Goal: Find specific page/section: Find specific page/section

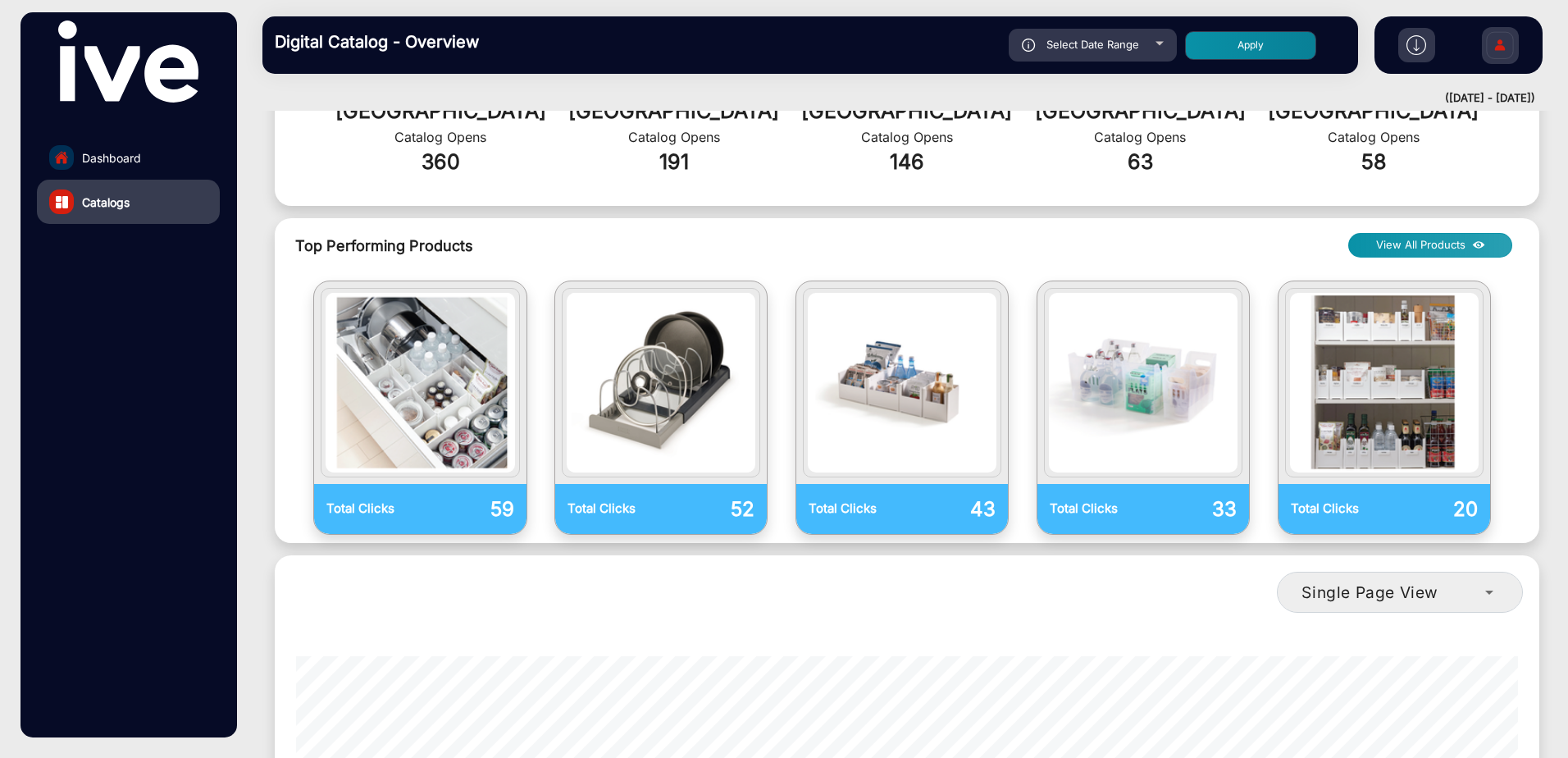
click at [79, 151] on link "Dashboard" at bounding box center [128, 157] width 183 height 44
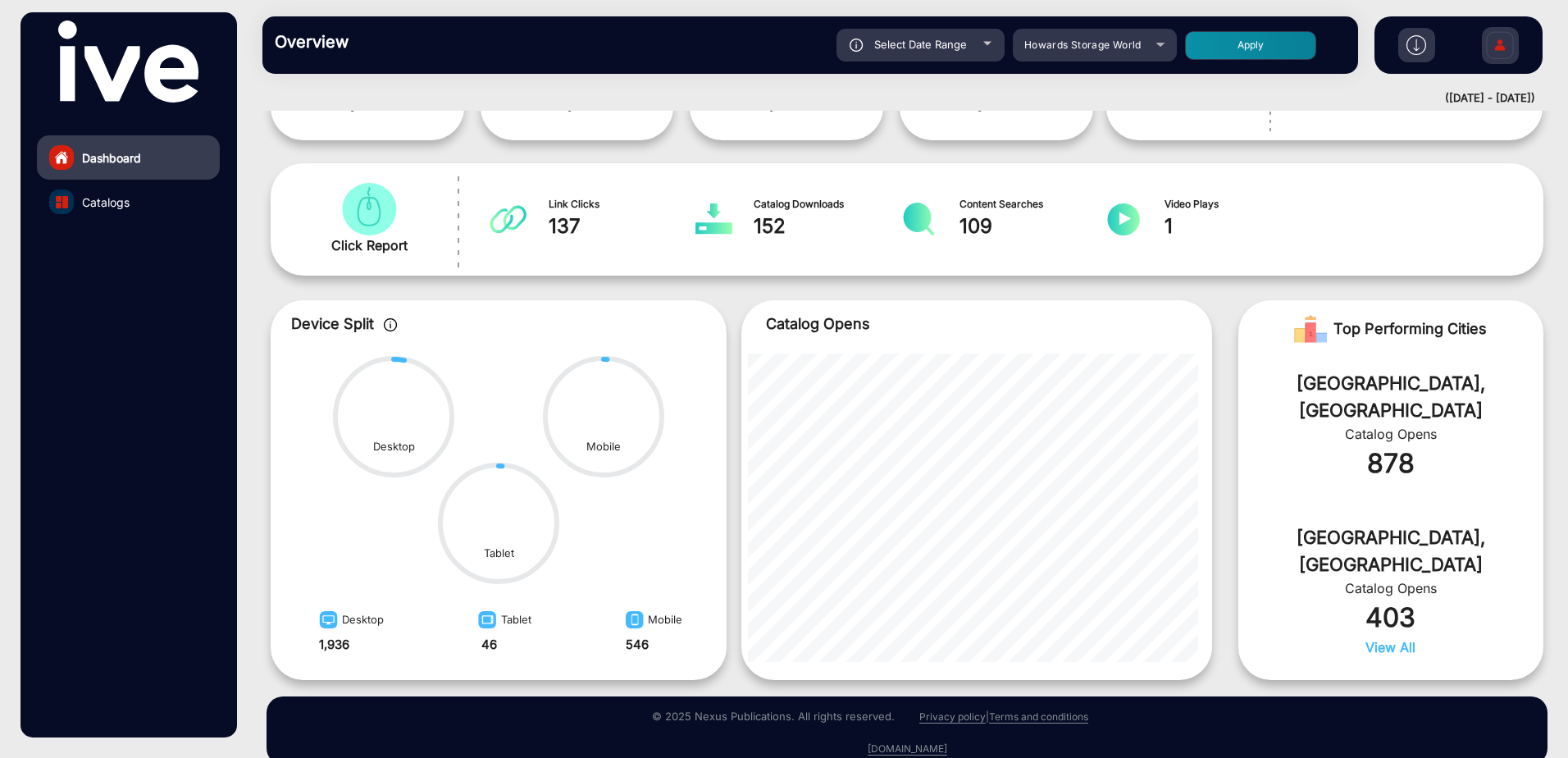
scroll to position [13, 0]
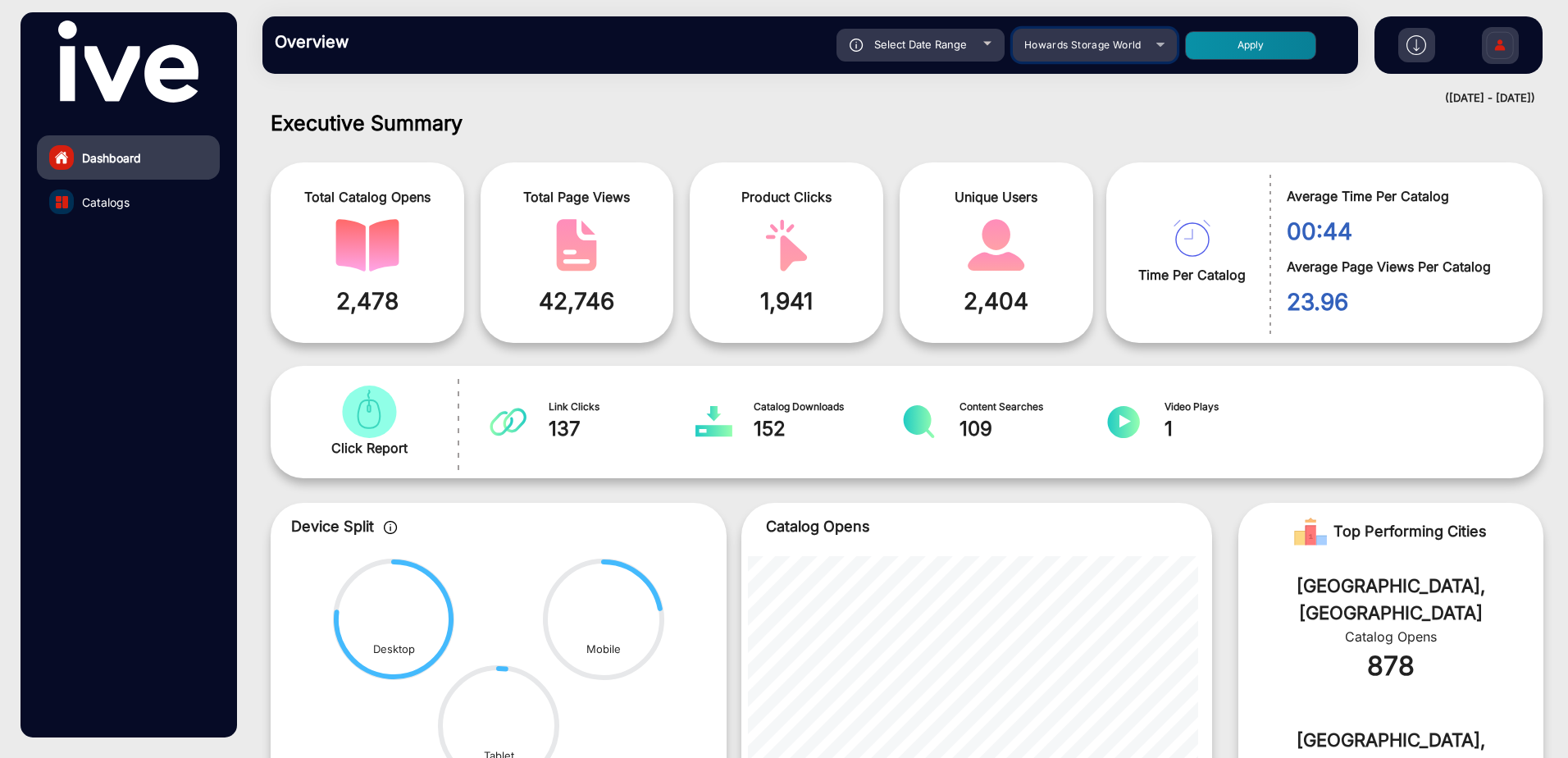
click at [1105, 57] on mat-select "Howards Storage World" at bounding box center [1095, 44] width 164 height 33
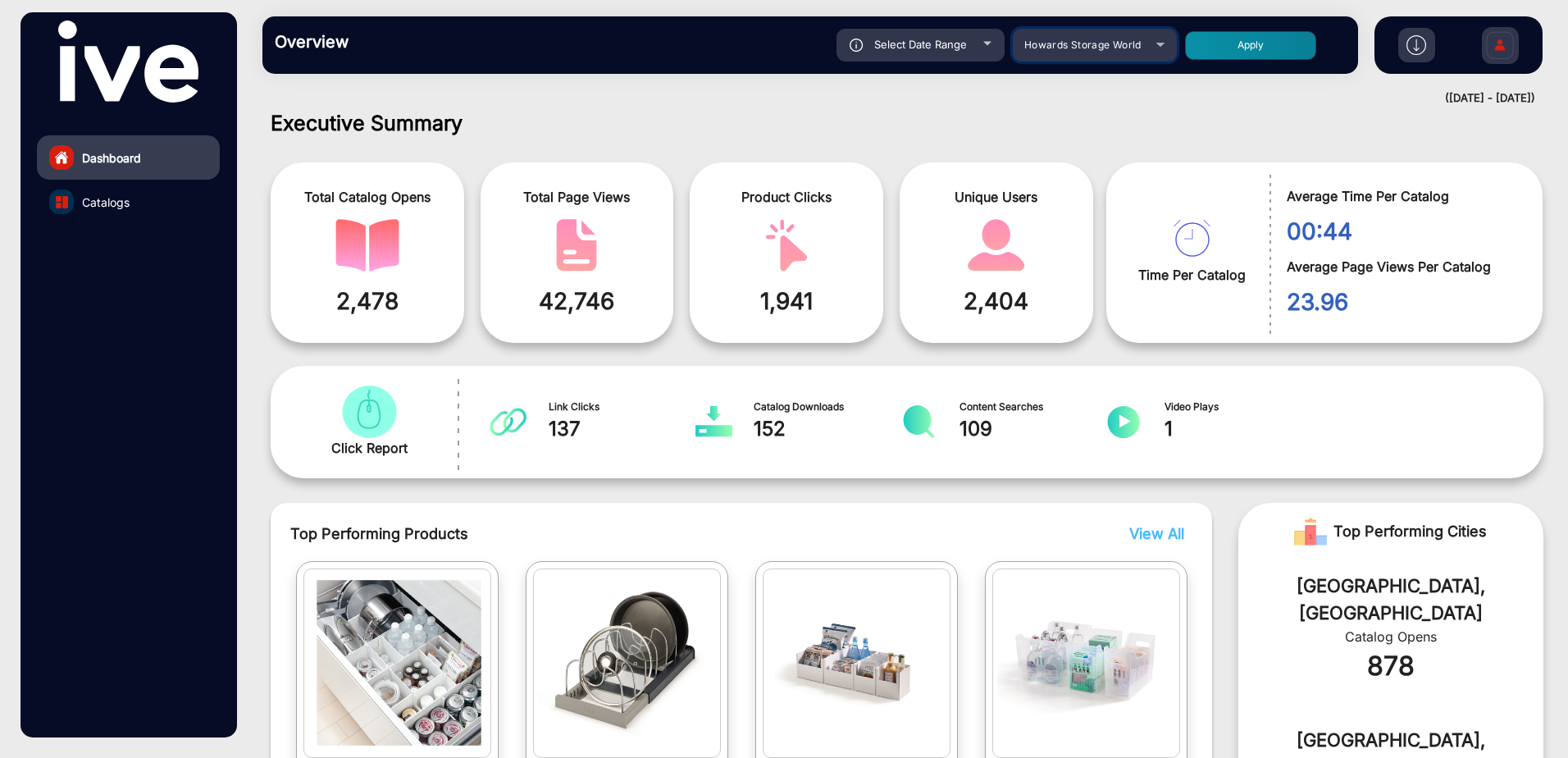
click at [1149, 46] on div "Howards Storage World" at bounding box center [1095, 45] width 164 height 20
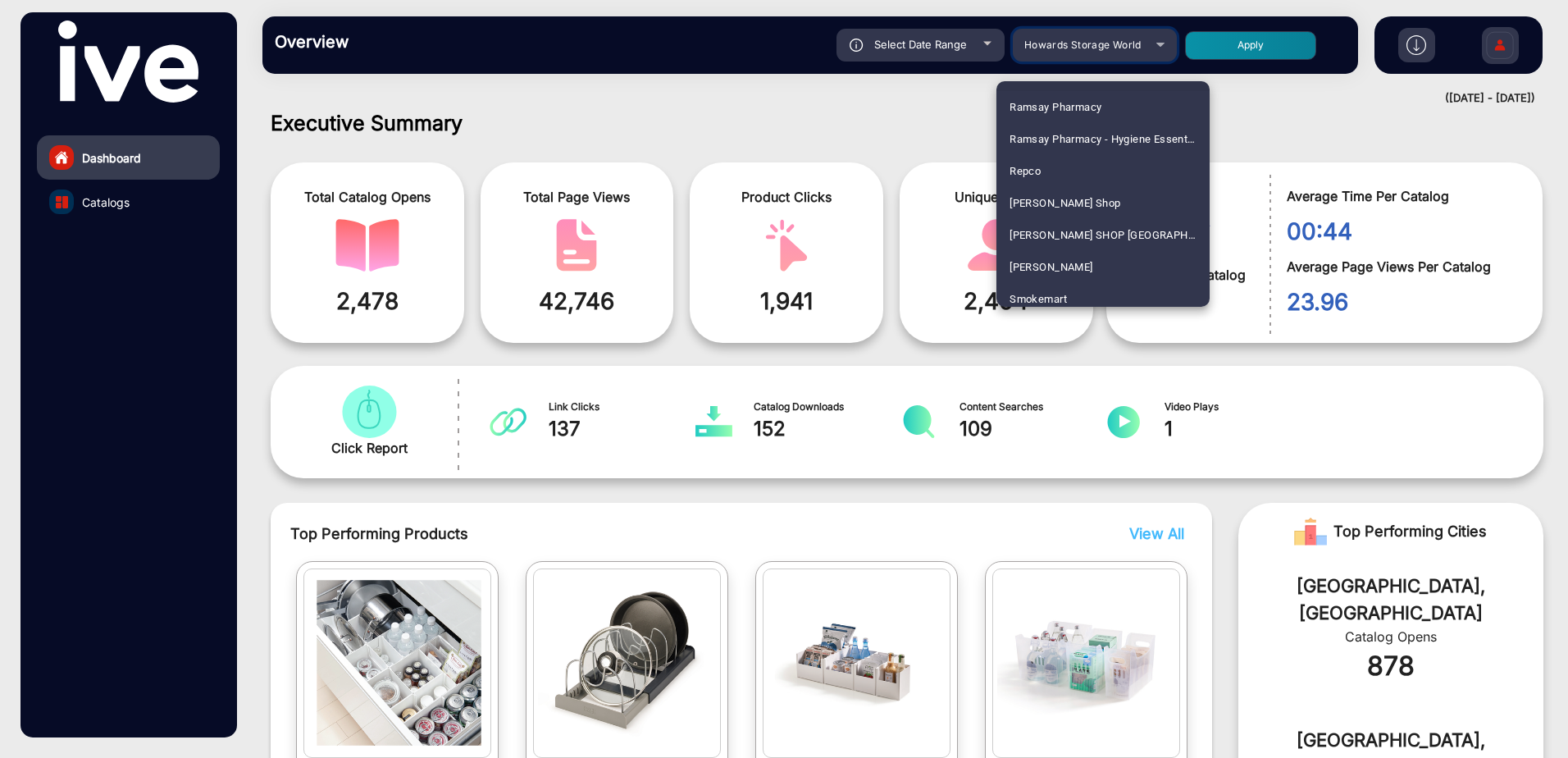
scroll to position [2512, 0]
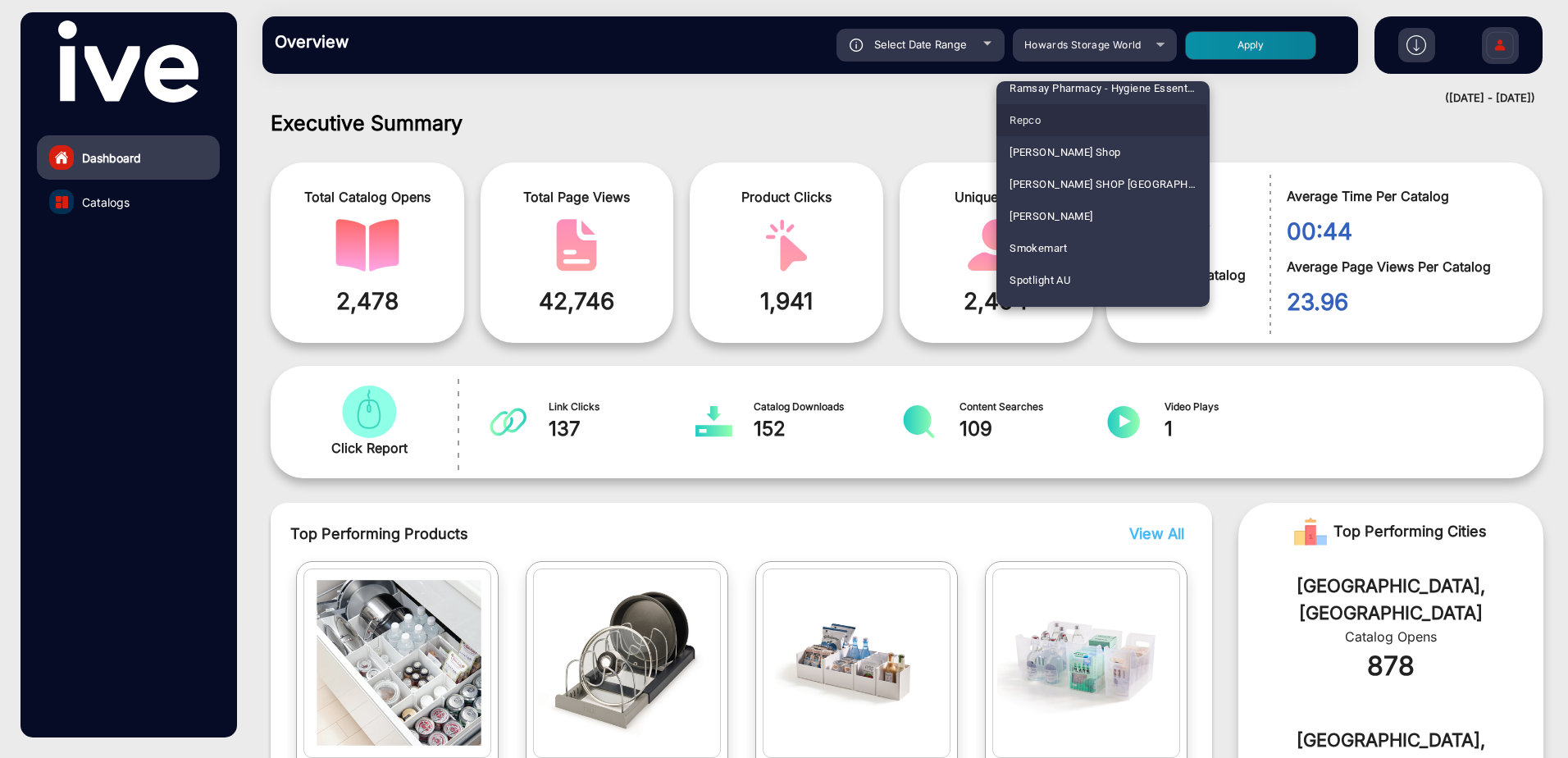
click at [1045, 130] on mat-option "Repco" at bounding box center [1103, 120] width 213 height 32
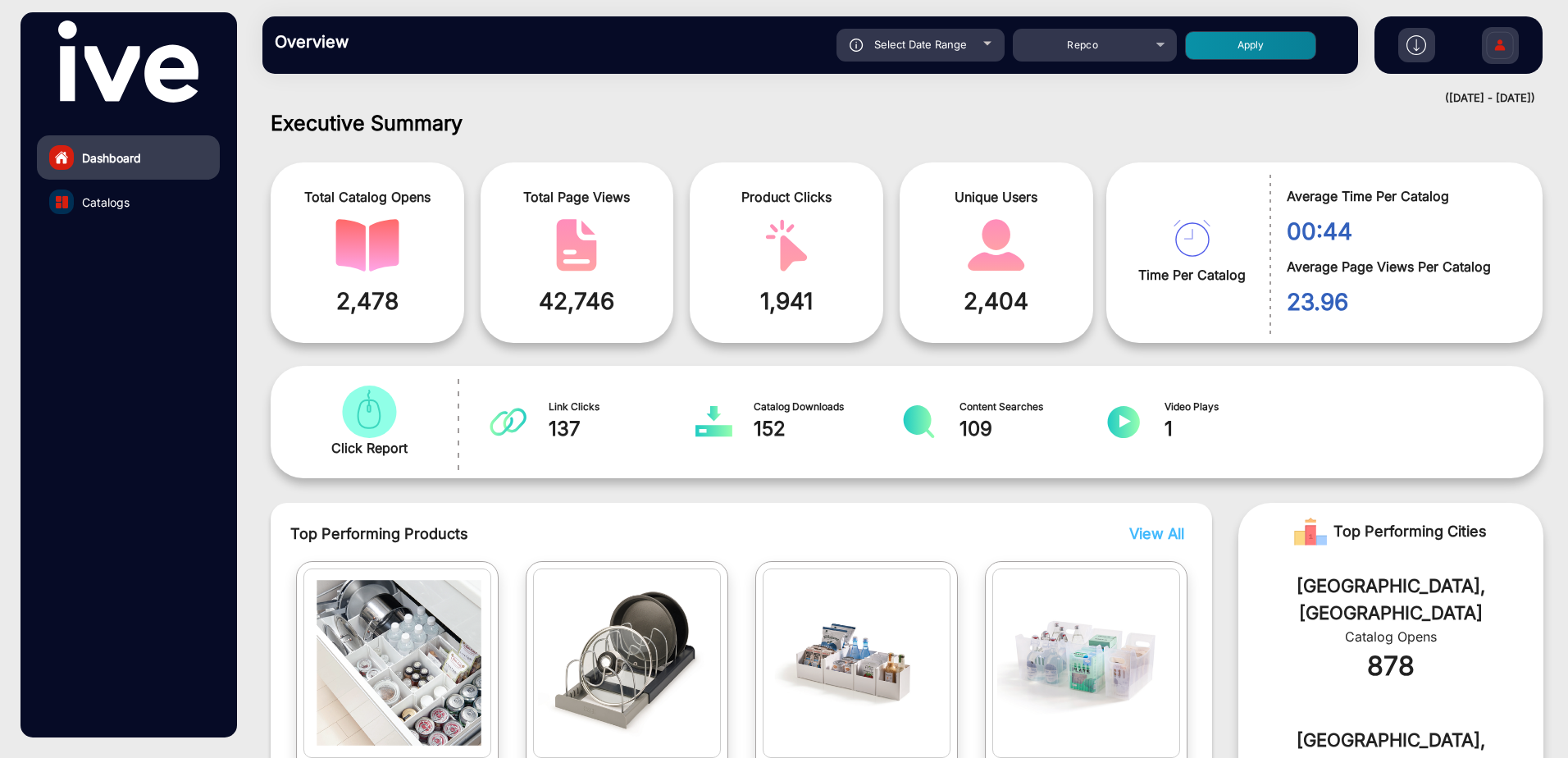
click at [1264, 56] on button "Apply" at bounding box center [1250, 45] width 131 height 28
type input "[DATE]"
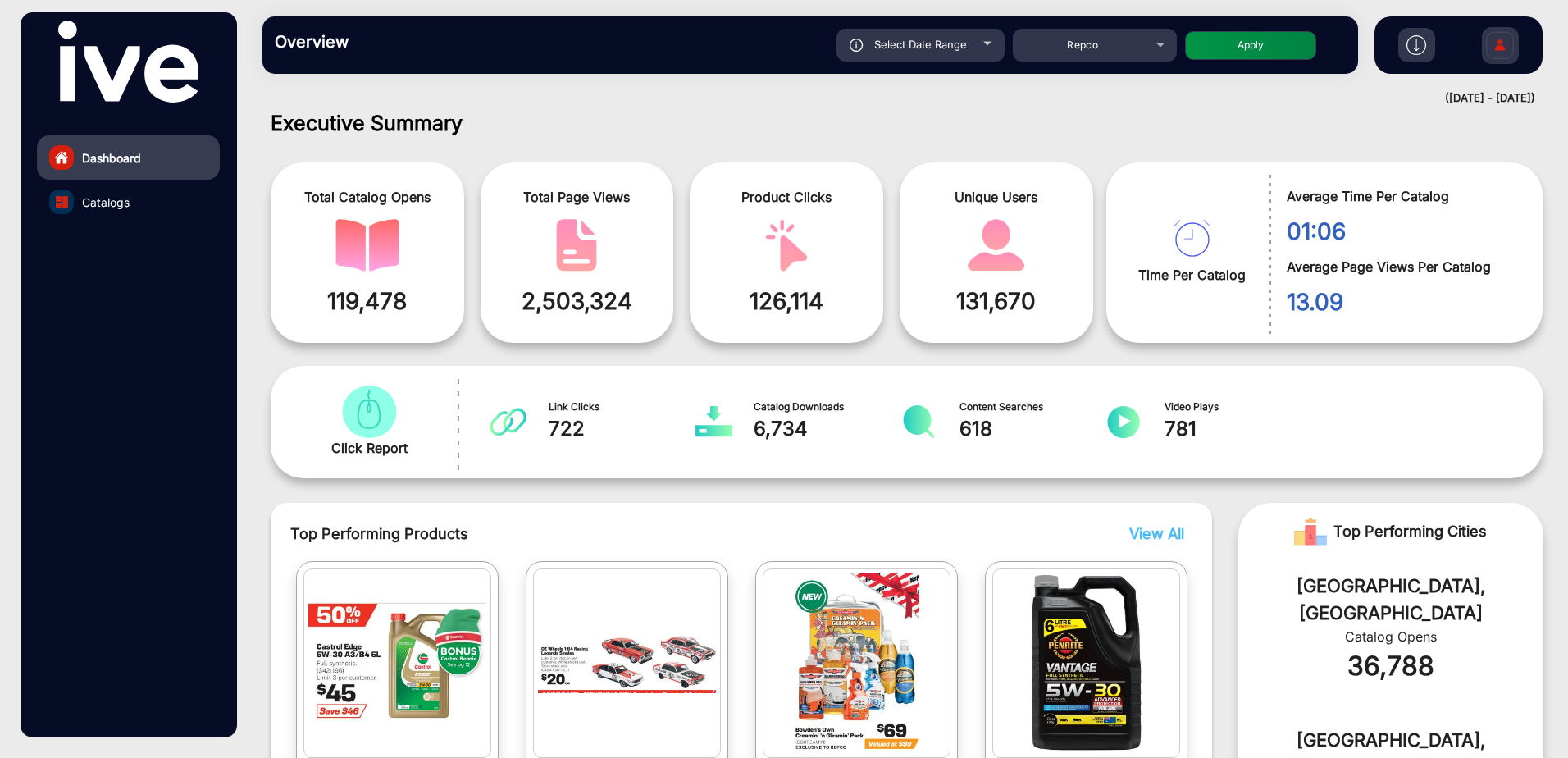
click at [78, 203] on link "Catalogs" at bounding box center [128, 202] width 183 height 44
